Goal: Task Accomplishment & Management: Use online tool/utility

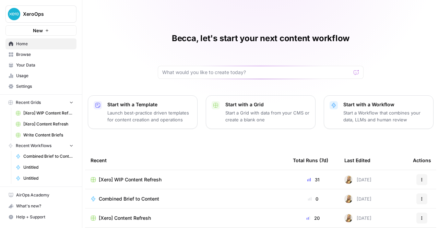
scroll to position [87, 0]
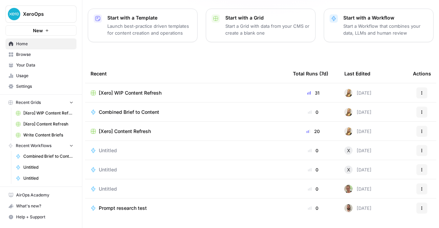
click at [122, 90] on span "[Xero] WIP Content Refresh" at bounding box center [130, 92] width 63 height 7
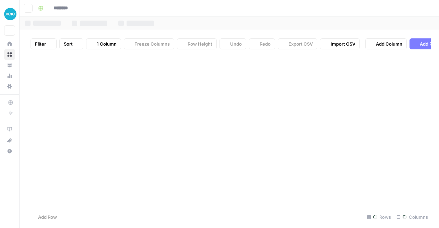
type input "**********"
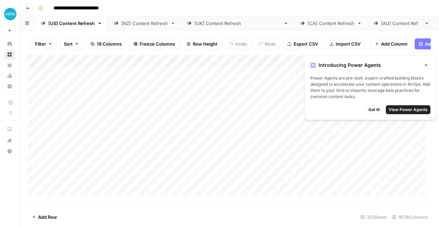
click at [124, 27] on link "[NZ] Content Refresh" at bounding box center [144, 23] width 73 height 14
click at [428, 67] on button "Close" at bounding box center [425, 65] width 9 height 9
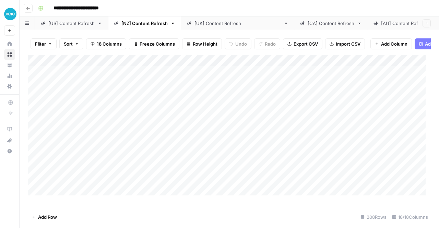
click at [237, 64] on div "Add Column" at bounding box center [229, 128] width 403 height 146
click at [245, 65] on div at bounding box center [232, 67] width 43 height 14
click at [250, 64] on div at bounding box center [232, 67] width 43 height 14
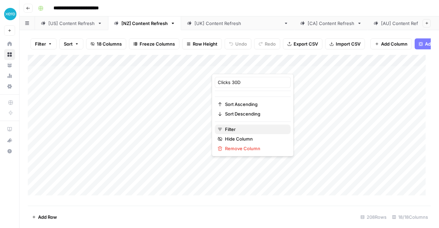
click at [229, 130] on span "Filter" at bounding box center [255, 129] width 60 height 7
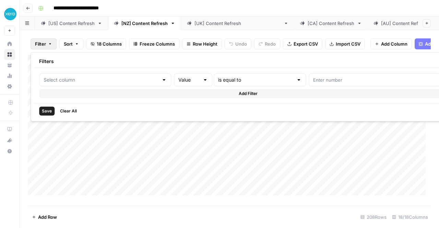
type input "Clicks 30D"
click at [161, 77] on div at bounding box center [163, 79] width 5 height 7
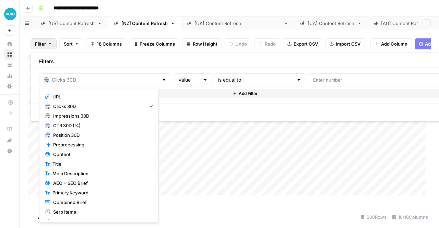
type input "Clicks 30D"
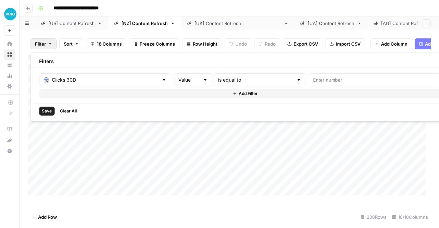
click at [162, 58] on div "Filters" at bounding box center [245, 61] width 422 height 13
click at [29, 34] on div "Filter Sort 18 Columns Freeze Columns Row Height Undo Redo Export CSV Import CS…" at bounding box center [229, 44] width 403 height 22
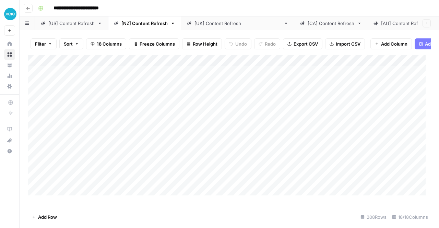
click at [206, 65] on div "Add Column" at bounding box center [229, 128] width 403 height 146
click at [188, 68] on div "Add Column" at bounding box center [229, 128] width 403 height 146
click at [184, 82] on input "Search Analytics" at bounding box center [191, 82] width 70 height 7
